Goal: Find specific page/section: Locate a particular part of the current website

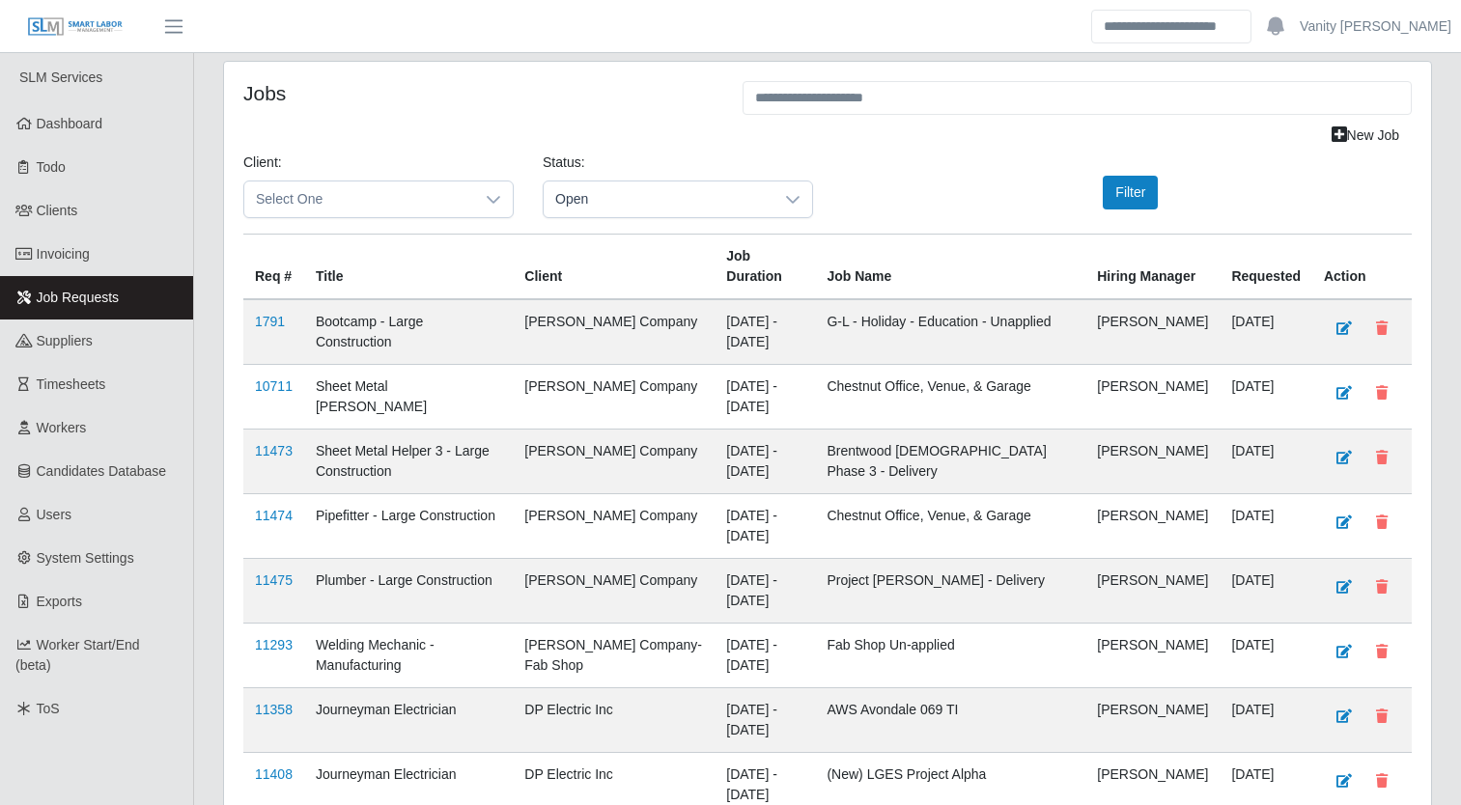
scroll to position [193, 0]
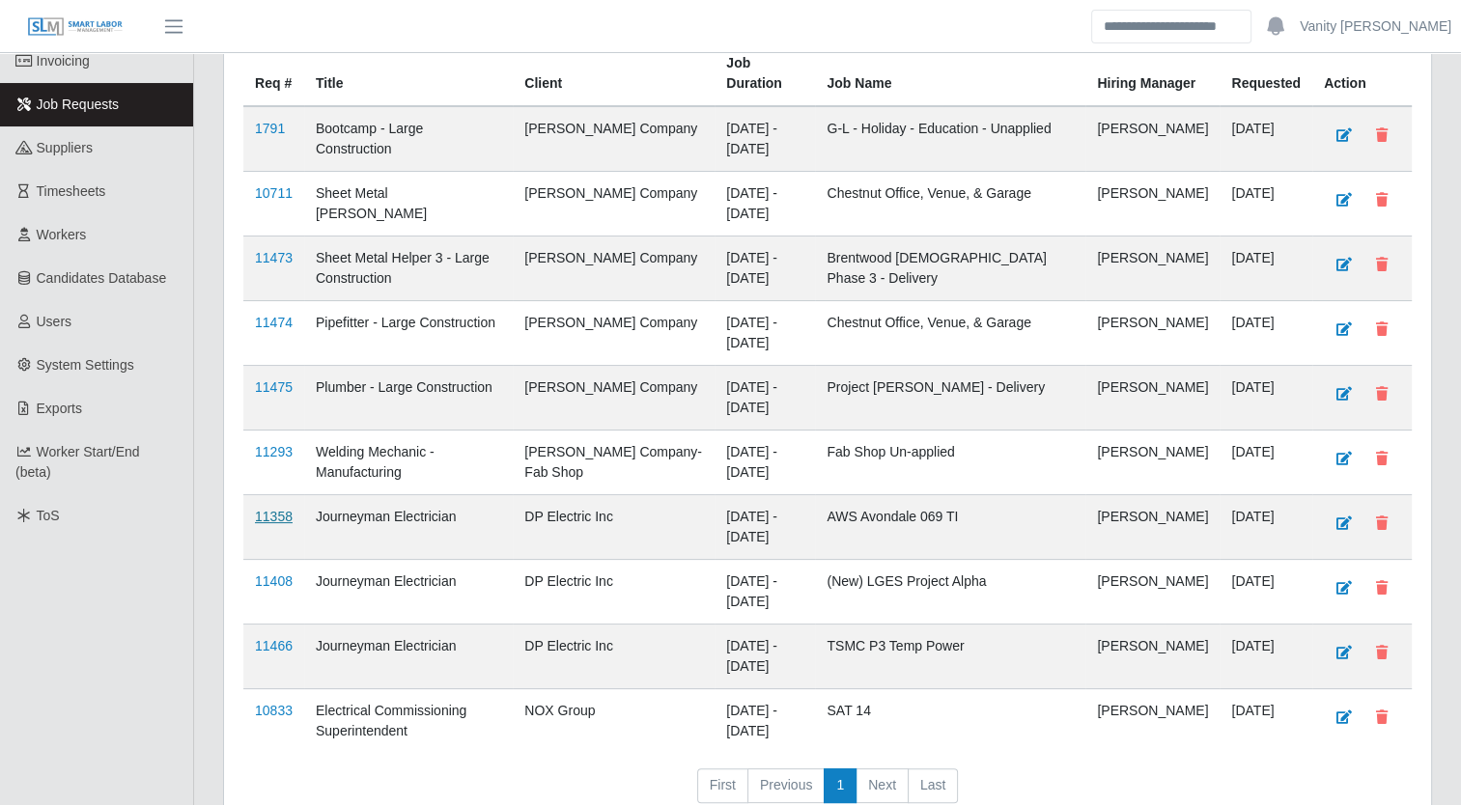
click at [274, 509] on link "11358" at bounding box center [274, 516] width 38 height 15
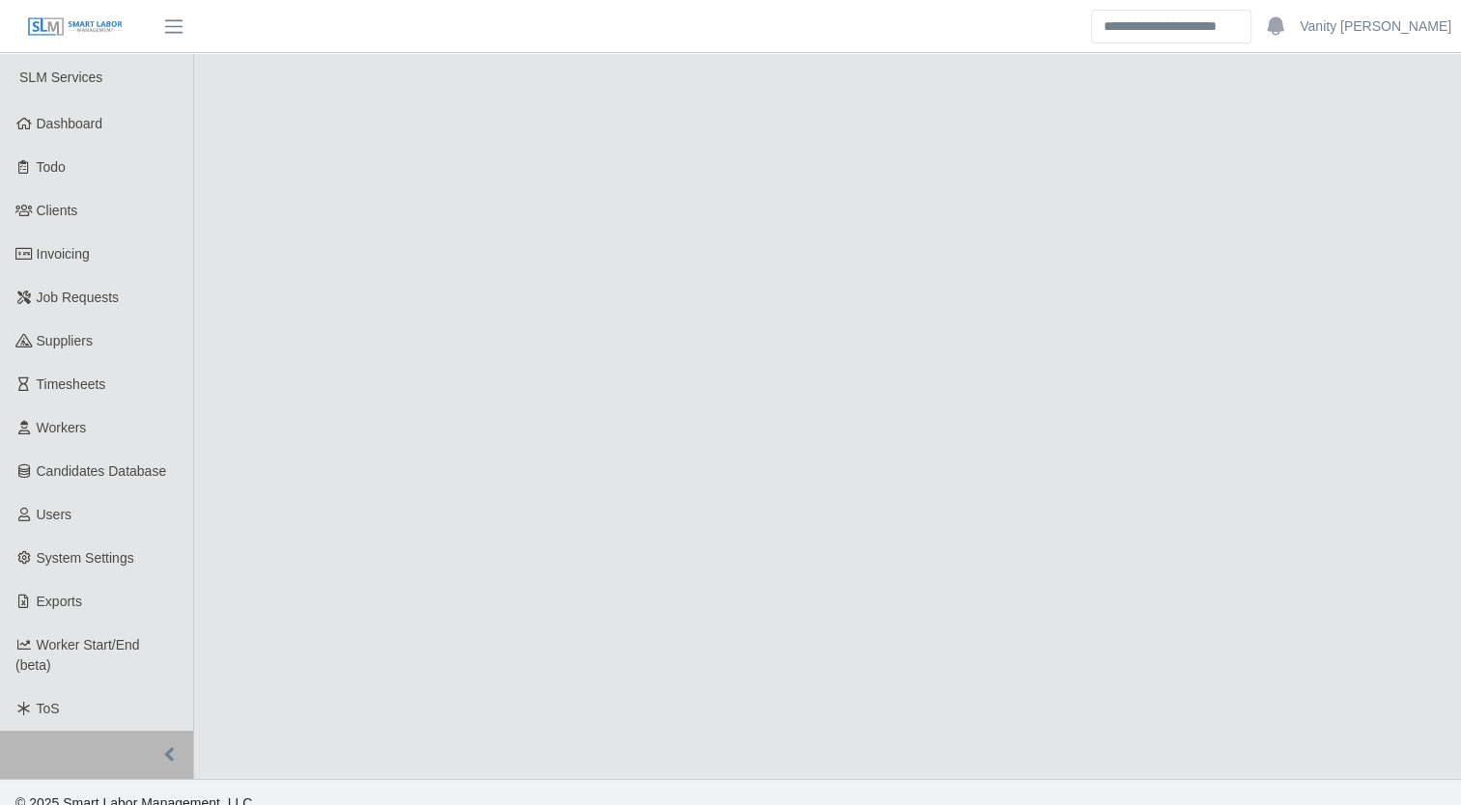
select select "****"
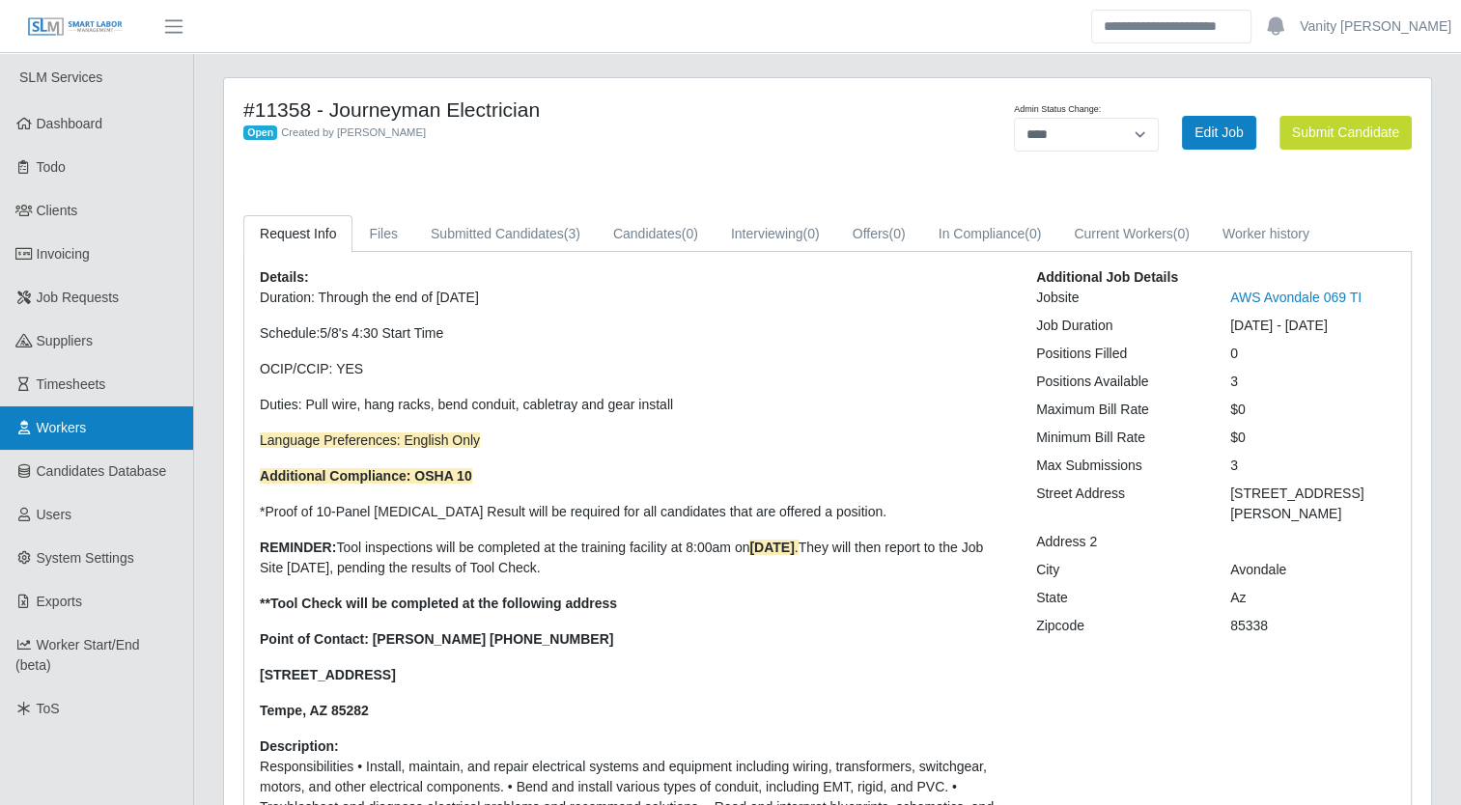
click at [93, 429] on link "Workers" at bounding box center [96, 427] width 193 height 43
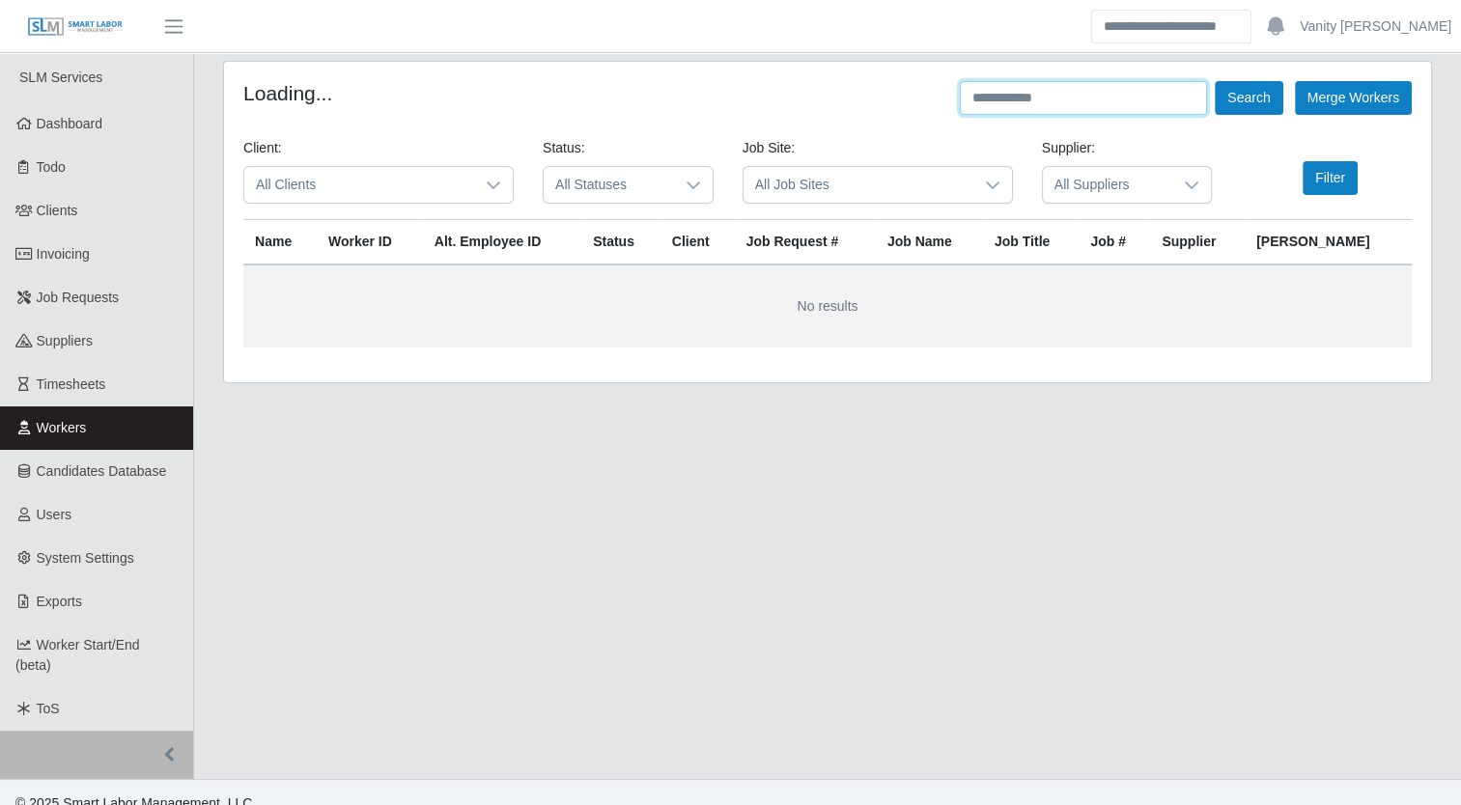
click at [1118, 94] on input "text" at bounding box center [1083, 98] width 247 height 34
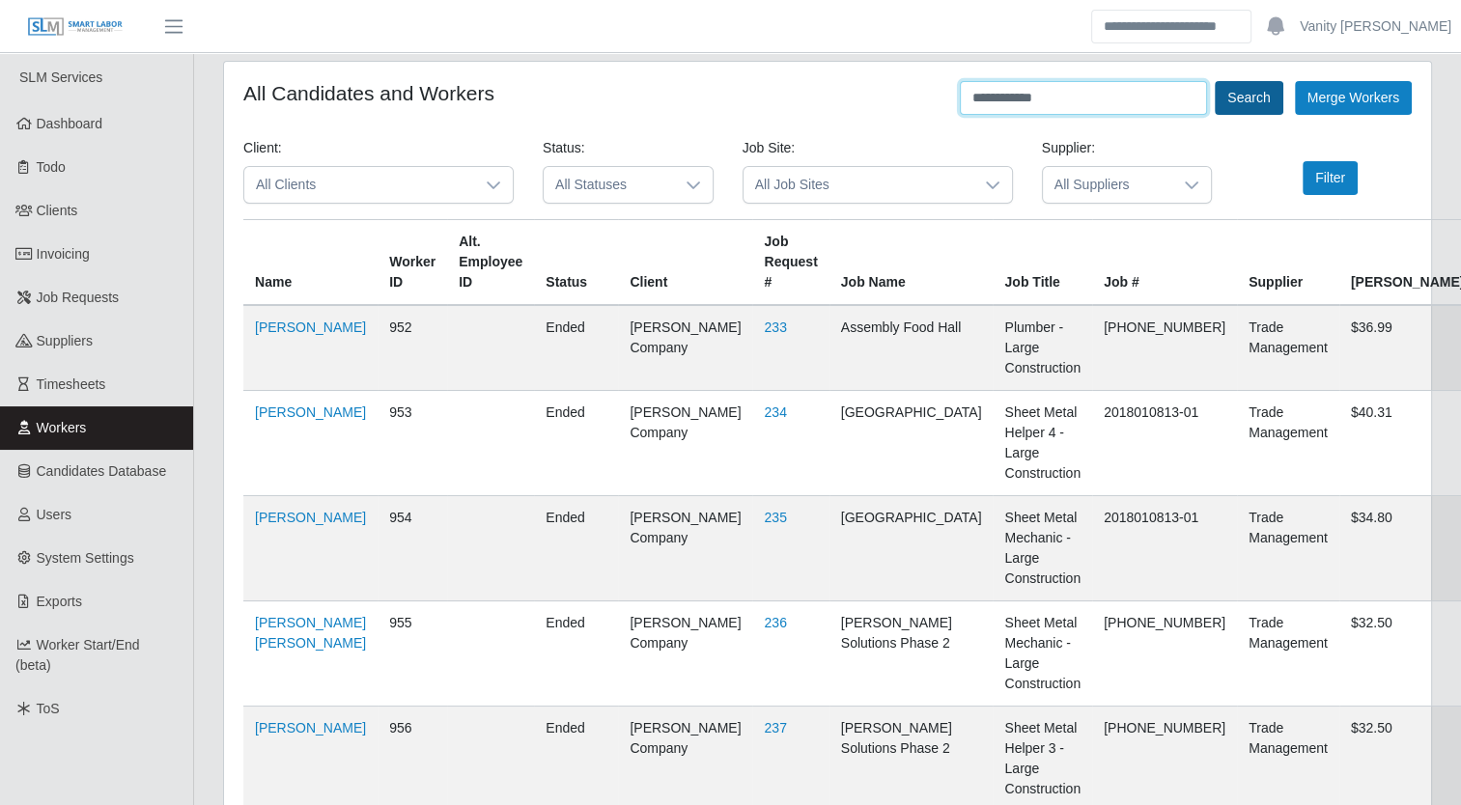
type input "**********"
click at [1230, 100] on button "Search" at bounding box center [1248, 98] width 68 height 34
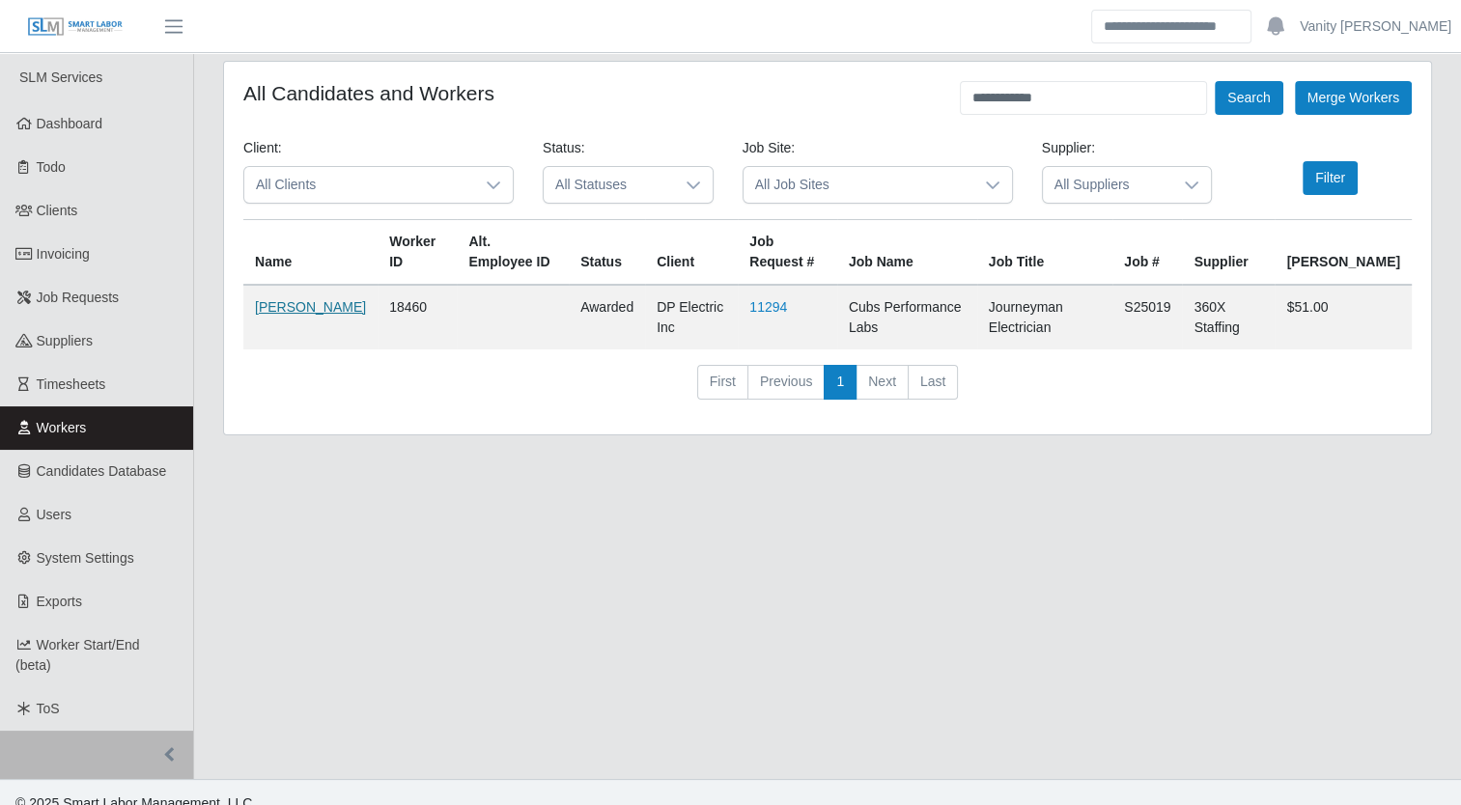
click at [271, 313] on link "Brandon Beal" at bounding box center [310, 306] width 111 height 15
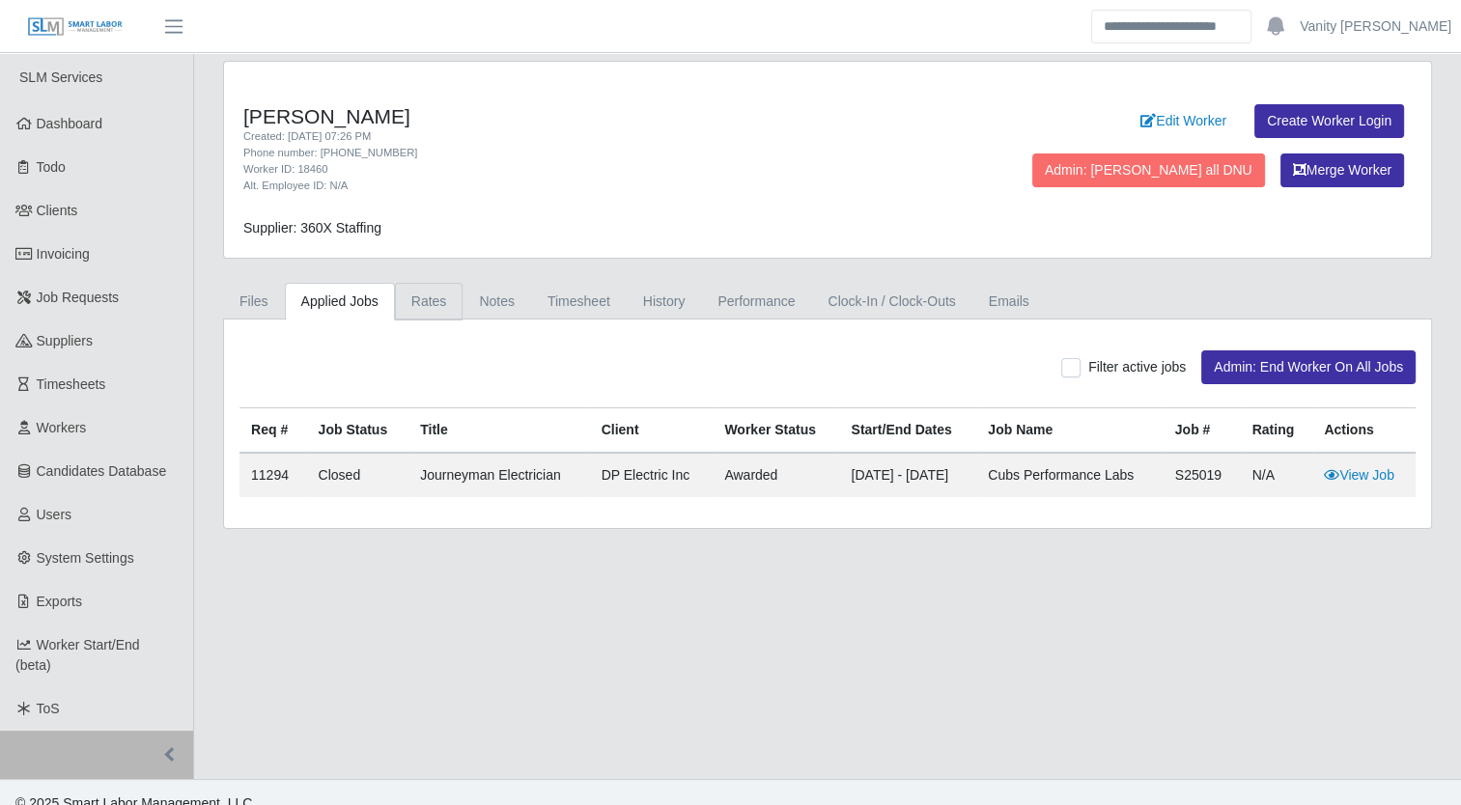
click at [430, 309] on link "Rates" at bounding box center [429, 302] width 69 height 38
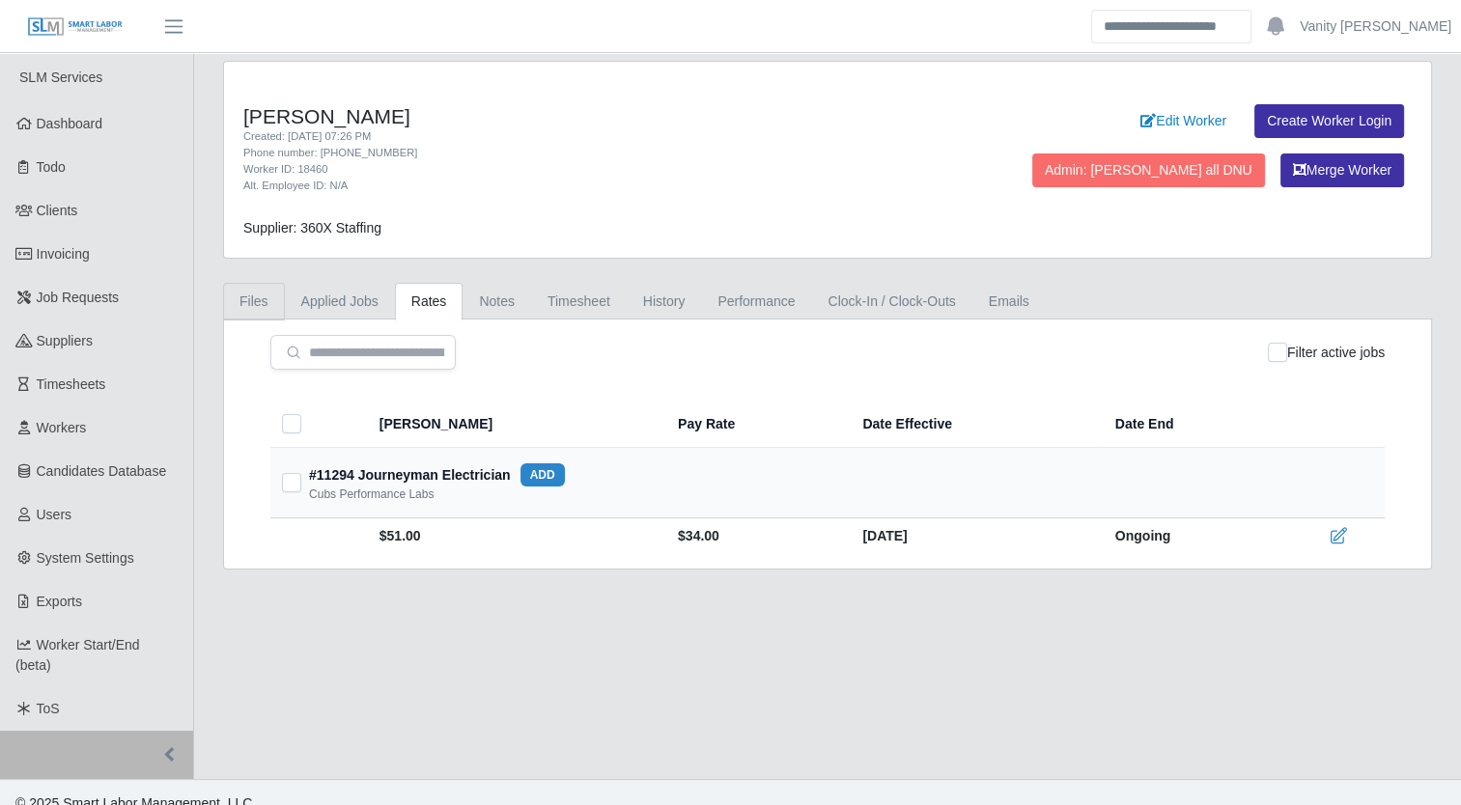
click at [246, 288] on link "Files" at bounding box center [254, 302] width 62 height 38
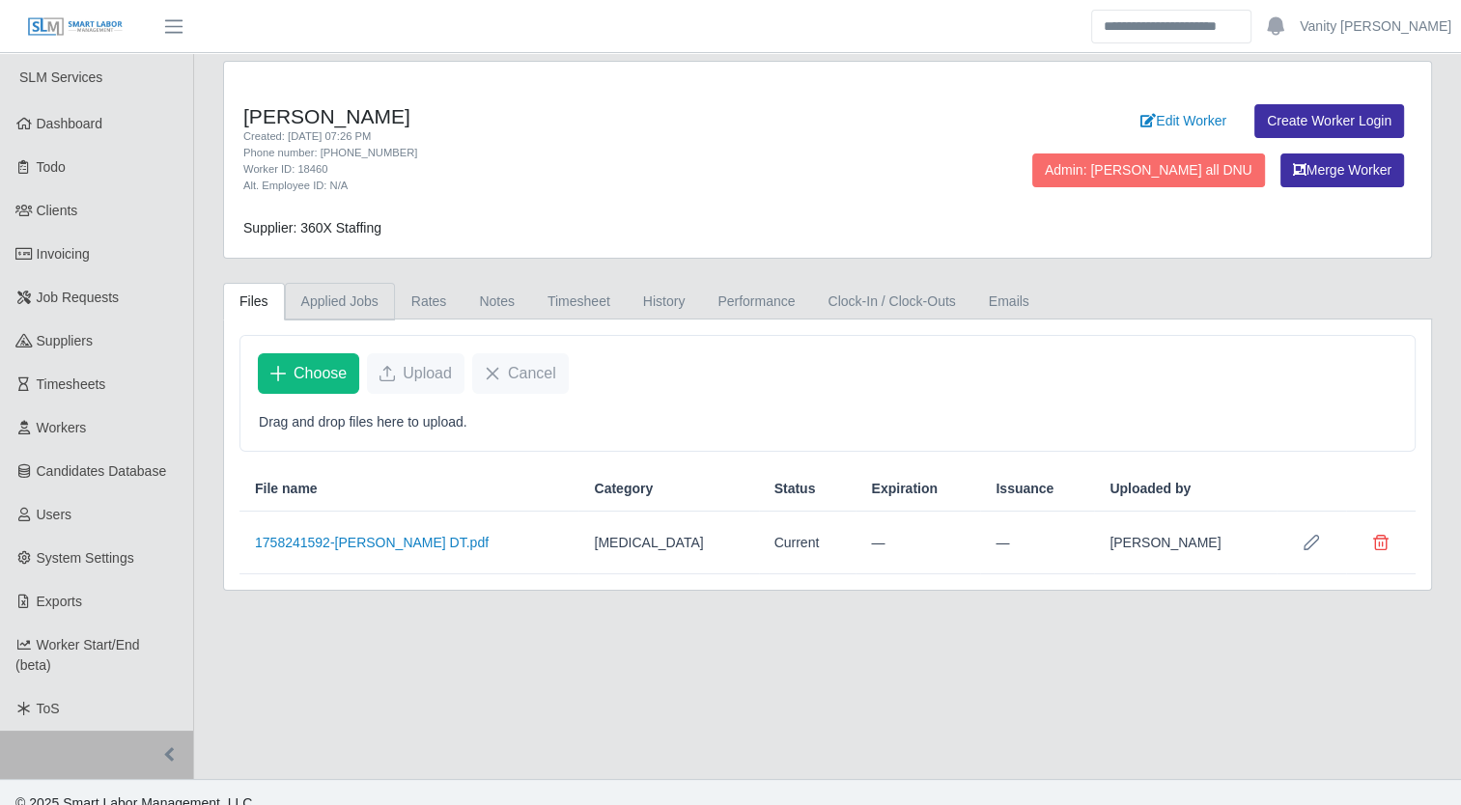
click at [309, 288] on link "Applied Jobs" at bounding box center [340, 302] width 110 height 38
